Goal: Information Seeking & Learning: Learn about a topic

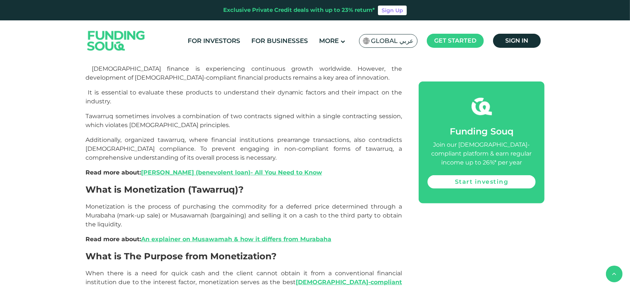
scroll to position [452, 0]
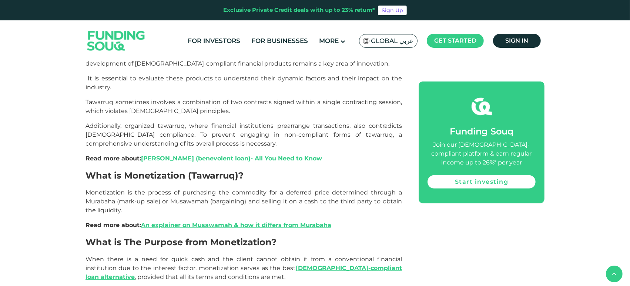
click at [208, 170] on span "What is Monetization (Tawarruq)?" at bounding box center [164, 175] width 158 height 11
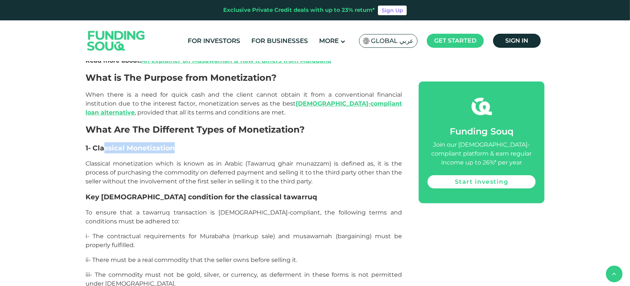
click at [181, 142] on h3 "1- Classical Monetization" at bounding box center [243, 147] width 316 height 11
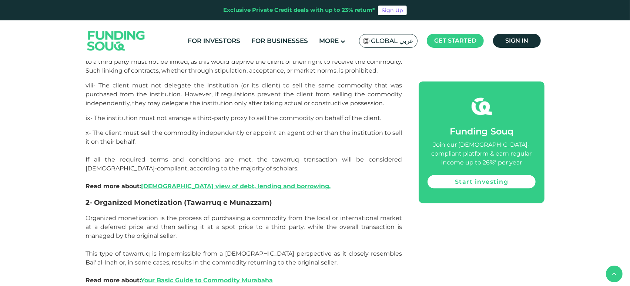
scroll to position [986, 0]
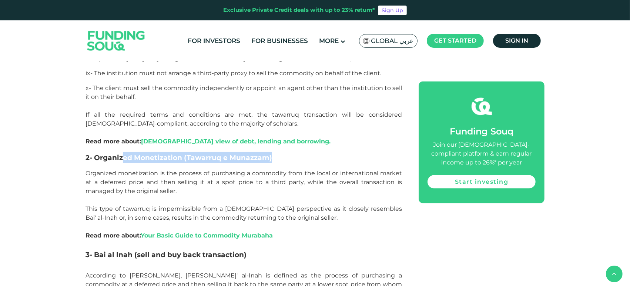
drag, startPoint x: 121, startPoint y: 125, endPoint x: 279, endPoint y: 124, distance: 158.4
click at [279, 152] on h3 "2- Organized Monetization (Tawarruq e Munazzam)" at bounding box center [243, 157] width 316 height 11
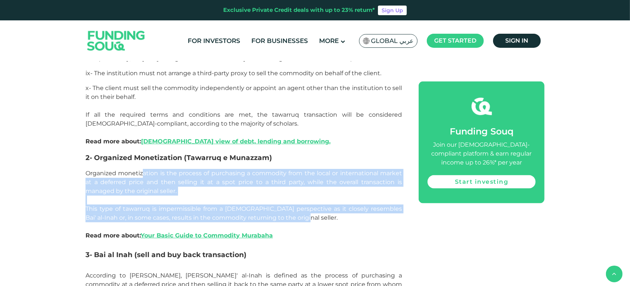
drag, startPoint x: 143, startPoint y: 142, endPoint x: 303, endPoint y: 185, distance: 166.1
click at [303, 185] on div "Tawarruq plays a crucial role in Islamic finance and serves as a fundamental pi…" at bounding box center [243, 49] width 316 height 1179
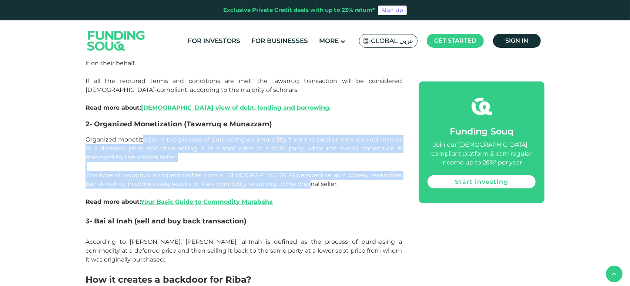
scroll to position [1069, 0]
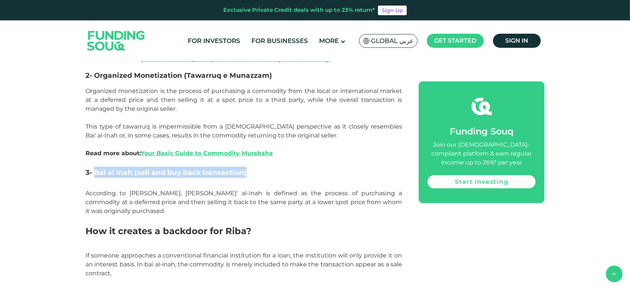
drag, startPoint x: 93, startPoint y: 141, endPoint x: 266, endPoint y: 144, distance: 173.2
click at [266, 167] on h3 "3- Bai al Inah (sell and buy back transaction)" at bounding box center [243, 178] width 316 height 22
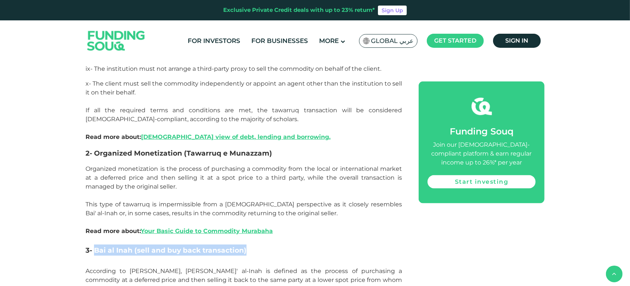
scroll to position [986, 0]
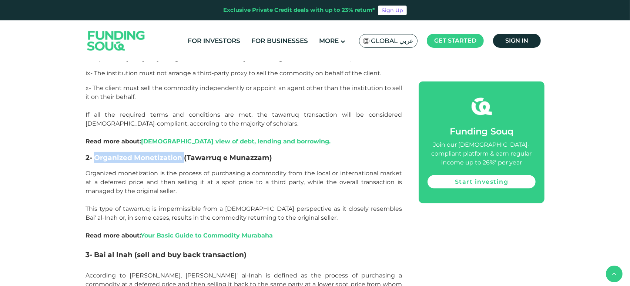
drag, startPoint x: 94, startPoint y: 124, endPoint x: 184, endPoint y: 127, distance: 89.6
click at [184, 153] on span "2- Organized Monetization (Tawarruq e Munazzam)" at bounding box center [178, 157] width 186 height 9
click at [313, 205] on span "This type of tawarruq is impermissible from a Shariah perspective as it closely…" at bounding box center [243, 213] width 316 height 16
click at [165, 205] on span "This type of tawarruq is impermissible from a Shariah perspective as it closely…" at bounding box center [243, 213] width 316 height 16
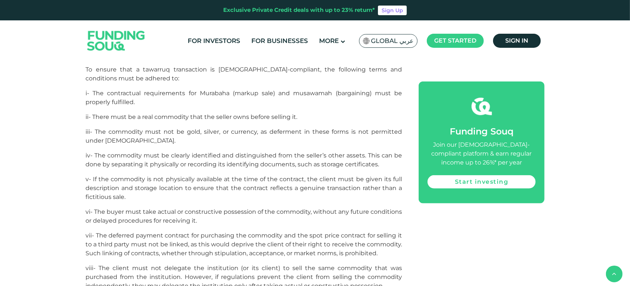
scroll to position [740, 0]
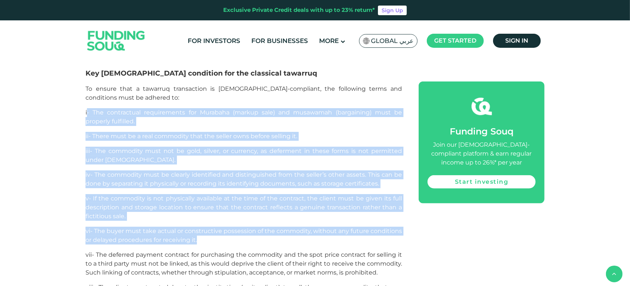
drag, startPoint x: 88, startPoint y: 83, endPoint x: 176, endPoint y: 163, distance: 119.2
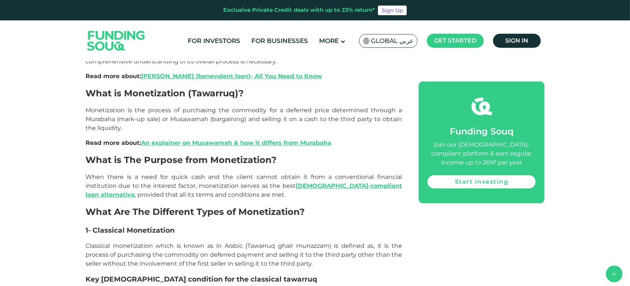
scroll to position [575, 0]
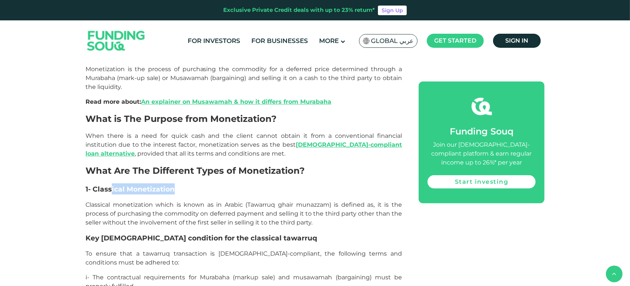
drag, startPoint x: 110, startPoint y: 155, endPoint x: 188, endPoint y: 156, distance: 77.7
click at [188, 183] on h3 "1- Classical Monetization" at bounding box center [243, 188] width 316 height 11
drag, startPoint x: 193, startPoint y: 205, endPoint x: 291, endPoint y: 208, distance: 97.7
click at [291, 233] on h4 "Key Shariah condition for the classical tawarruq" at bounding box center [243, 238] width 316 height 10
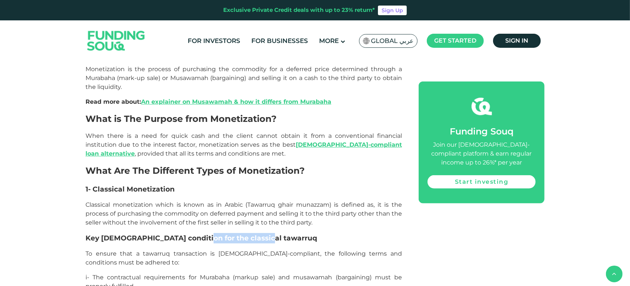
copy span "classical tawarruq"
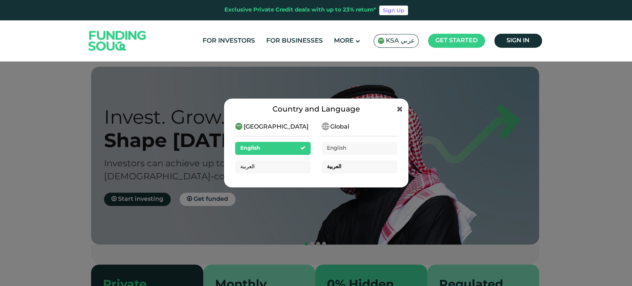
click at [340, 164] on div "العربية" at bounding box center [359, 166] width 75 height 13
